Goal: Information Seeking & Learning: Learn about a topic

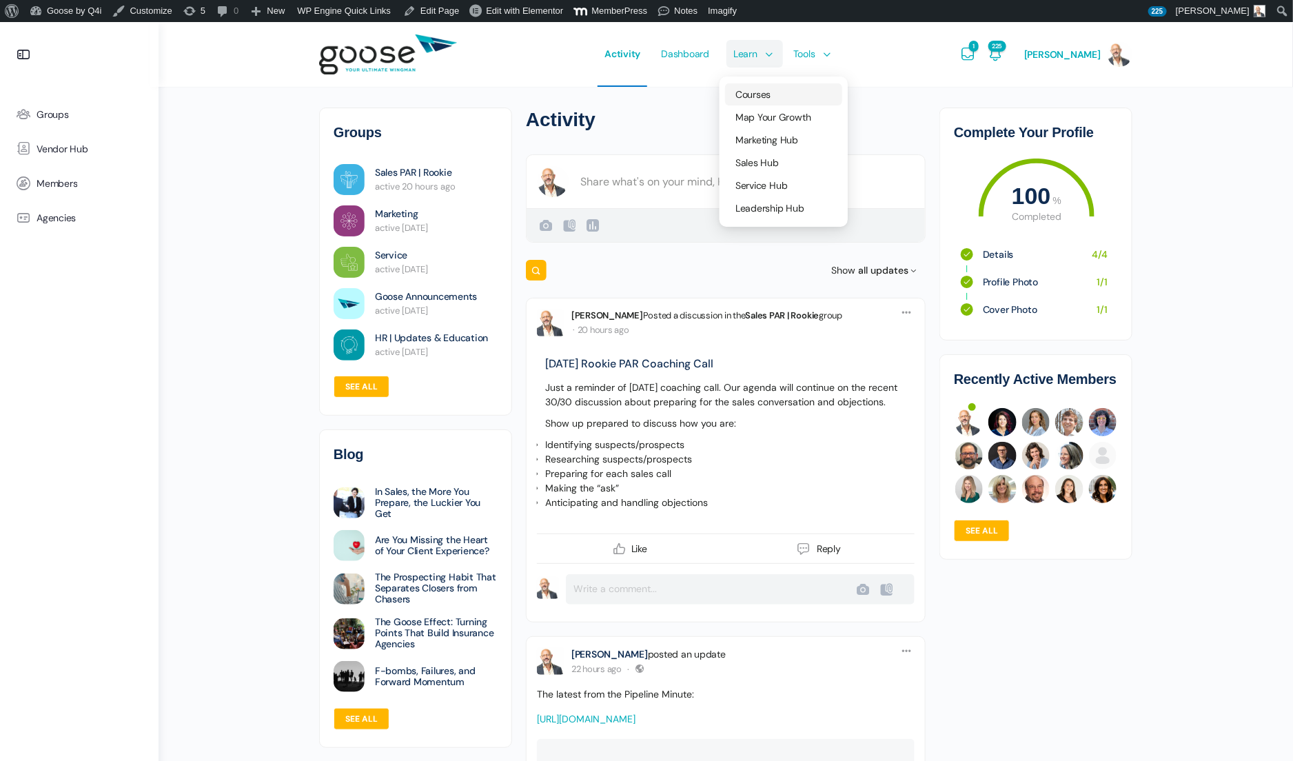
click at [758, 97] on span "Courses" at bounding box center [753, 94] width 35 height 12
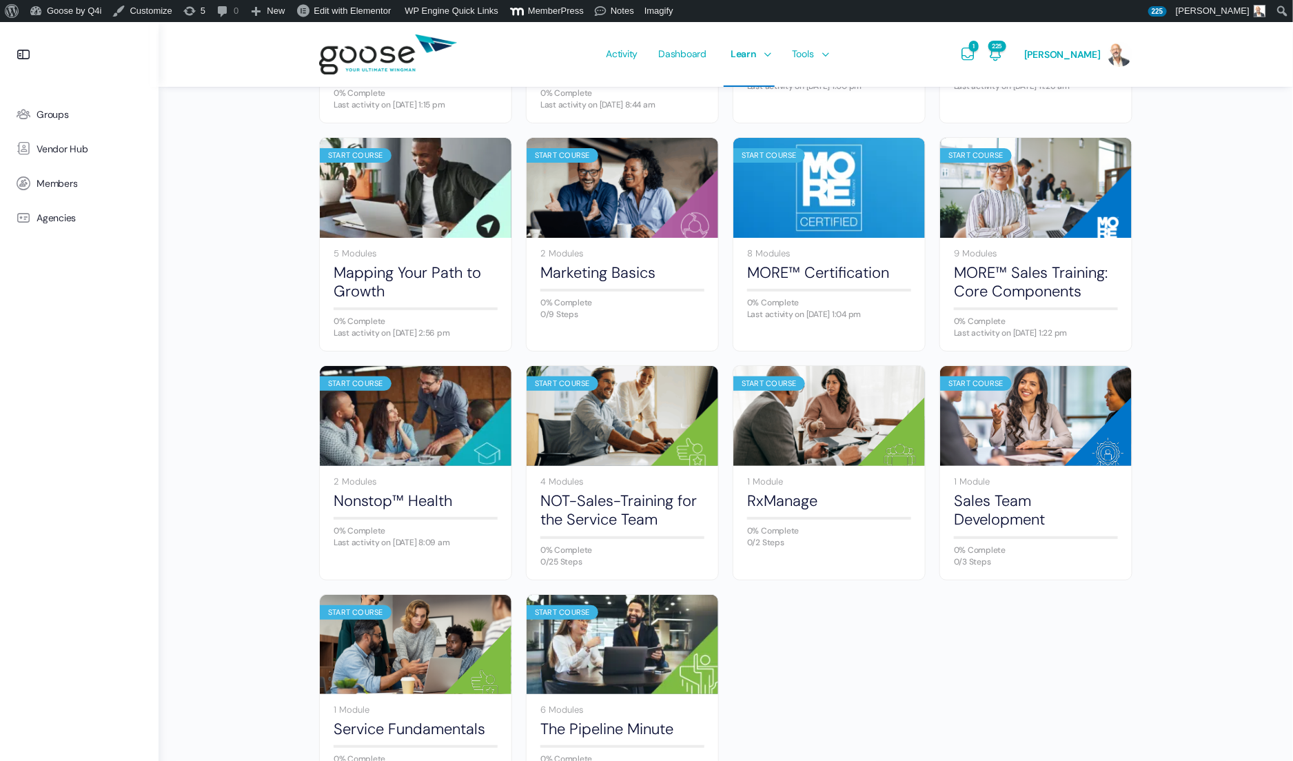
scroll to position [584, 0]
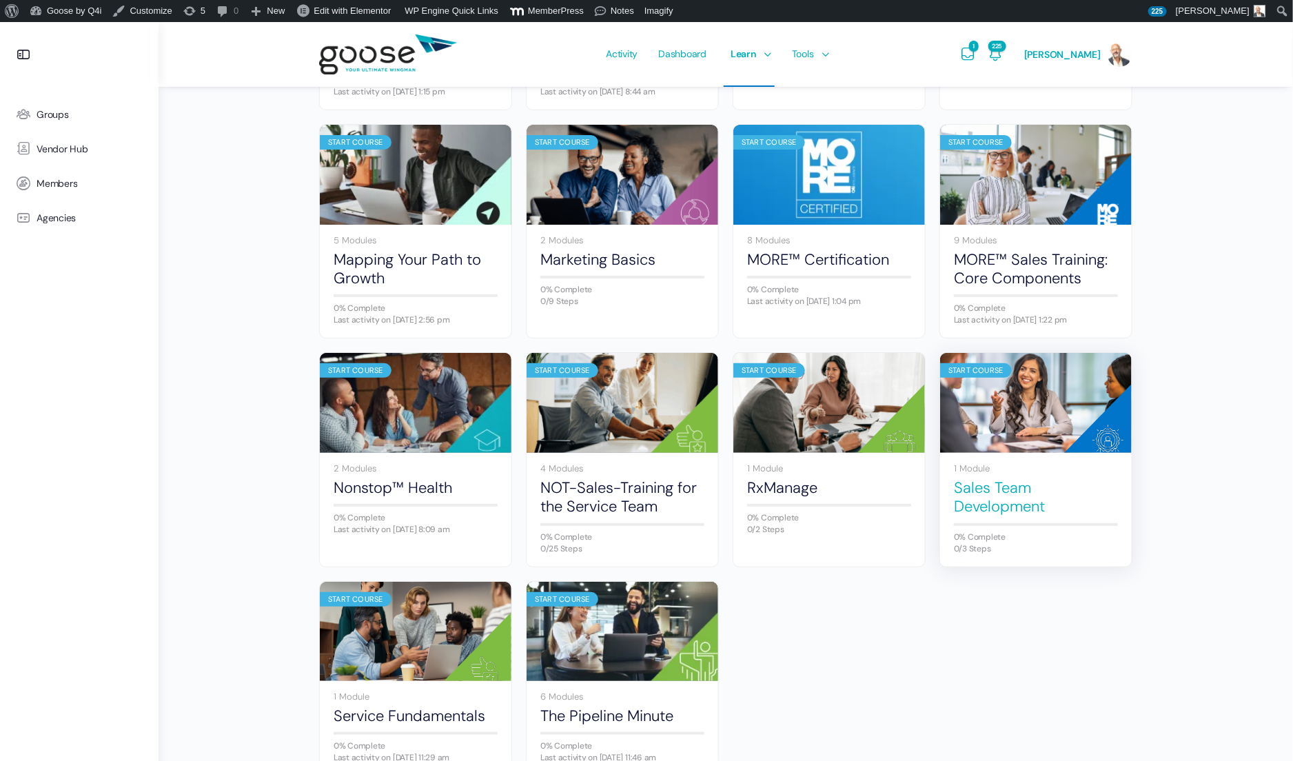
click at [1084, 484] on link "Sales Team Development" at bounding box center [1036, 497] width 164 height 38
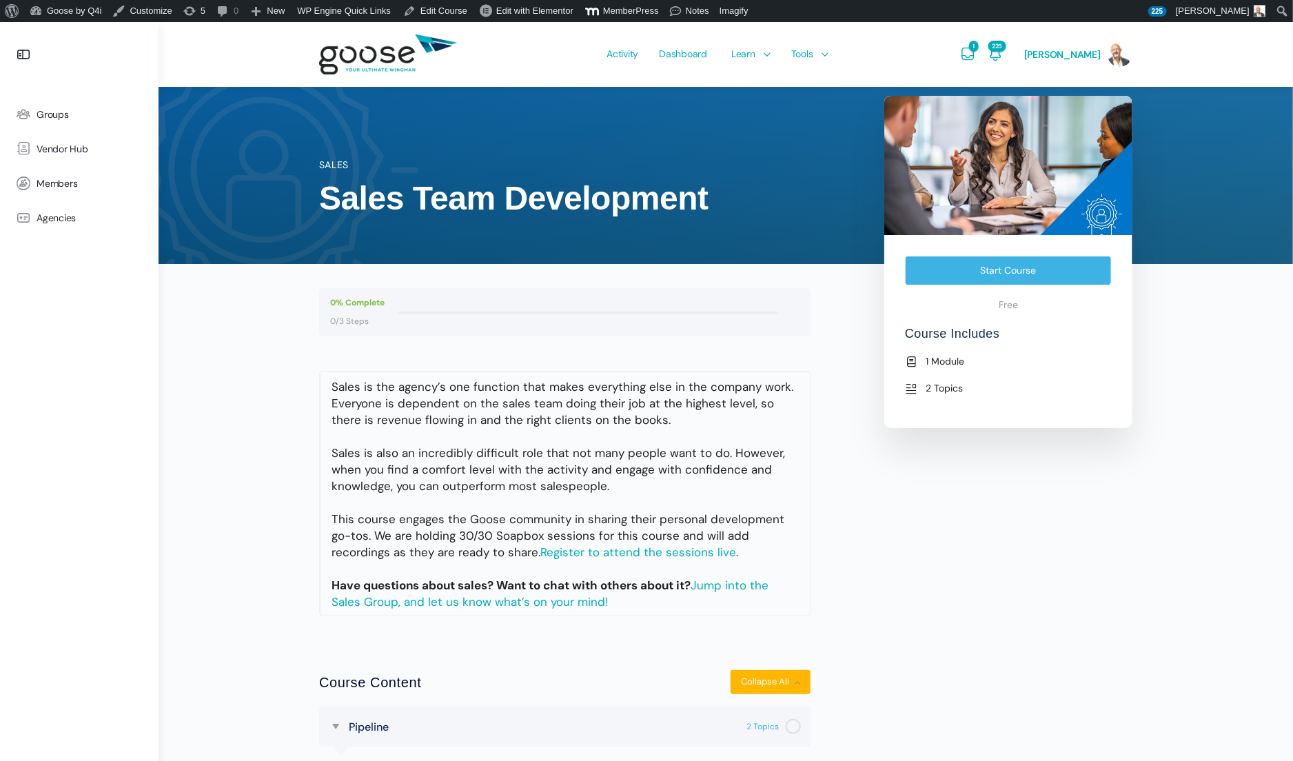
scroll to position [175, 0]
